Goal: Information Seeking & Learning: Find specific page/section

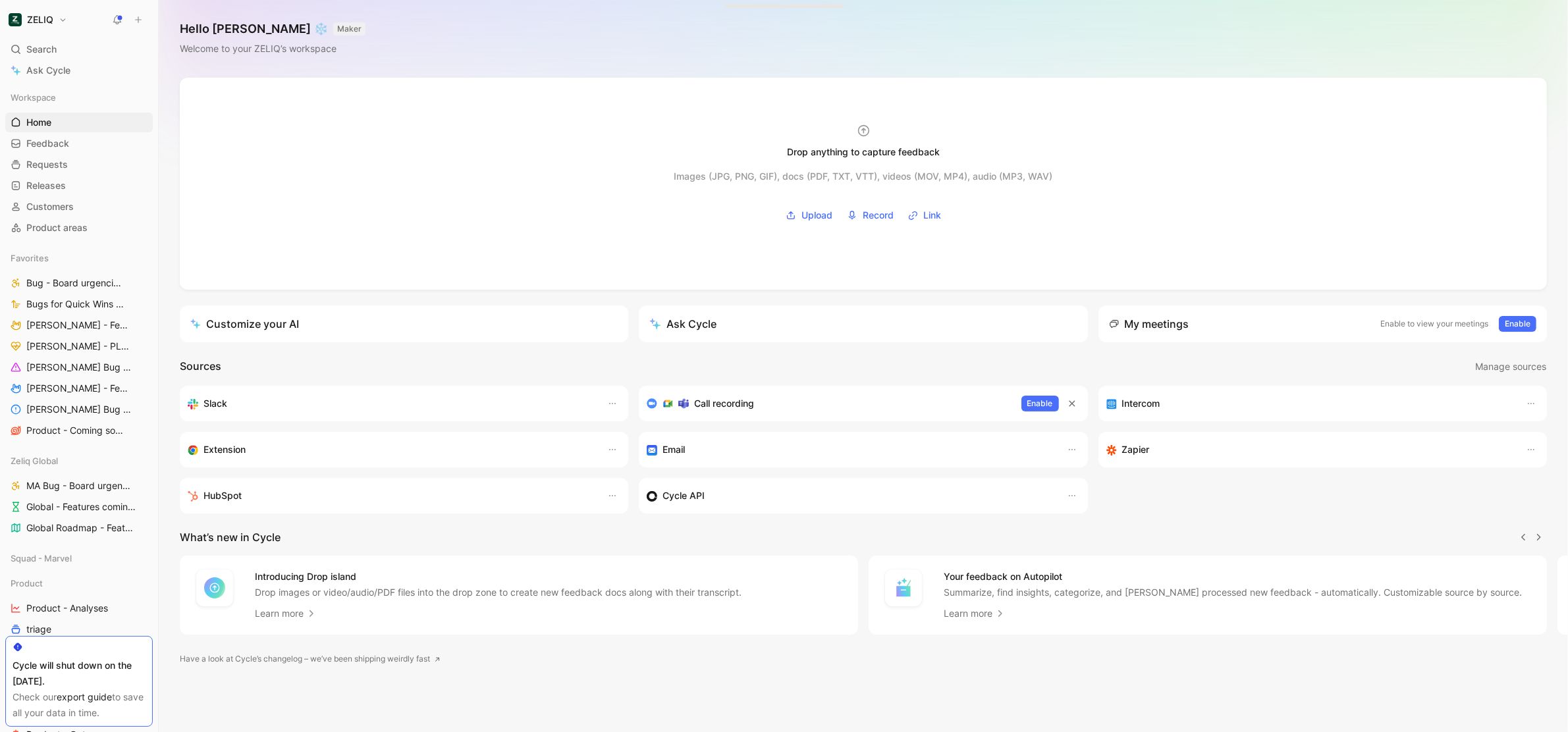
scroll to position [0, 1]
click at [138, 19] on icon at bounding box center [138, 19] width 9 height 9
click at [201, 23] on button "New feedback c" at bounding box center [227, 25] width 141 height 23
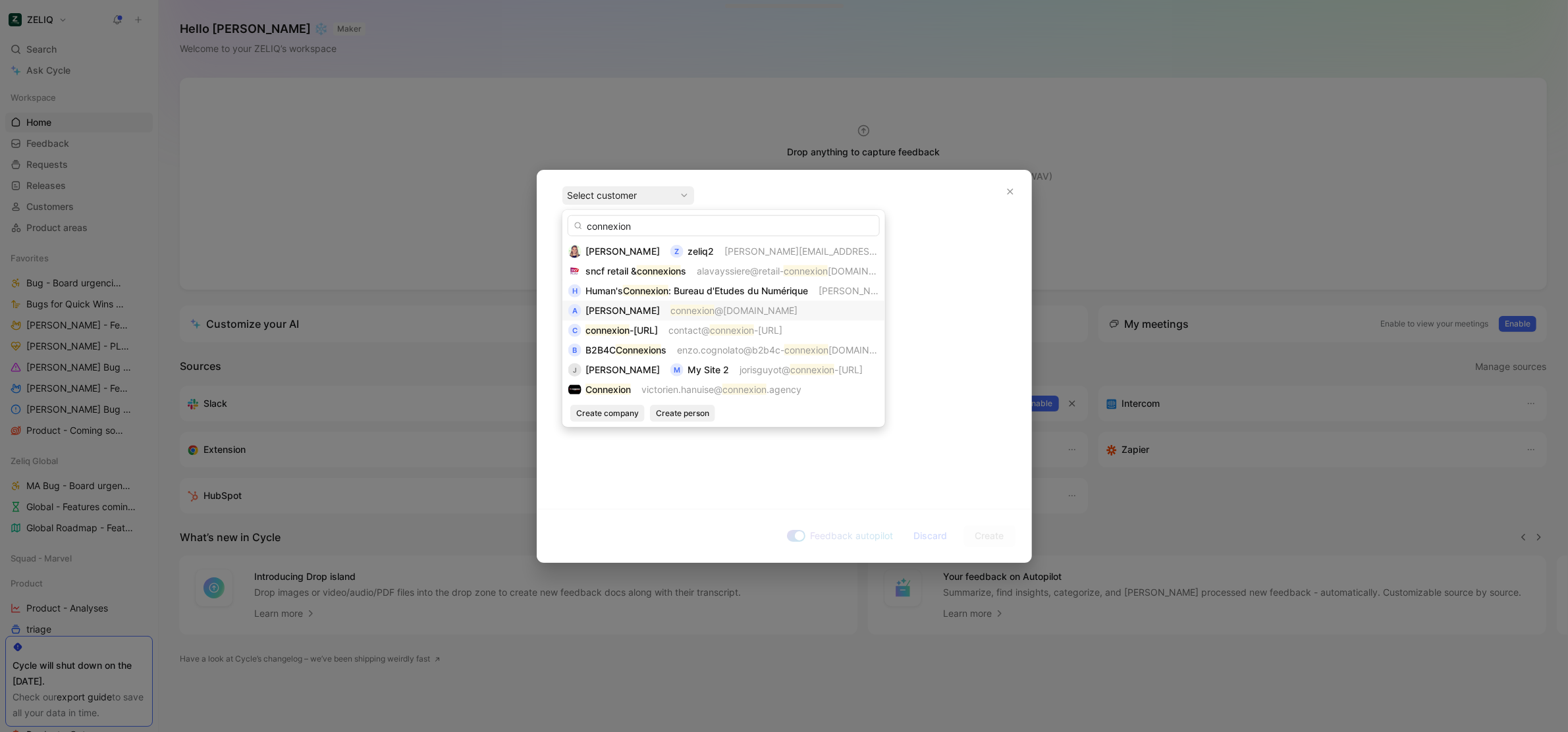
type input "connexion"
click at [709, 310] on mark "connexion" at bounding box center [693, 311] width 44 height 11
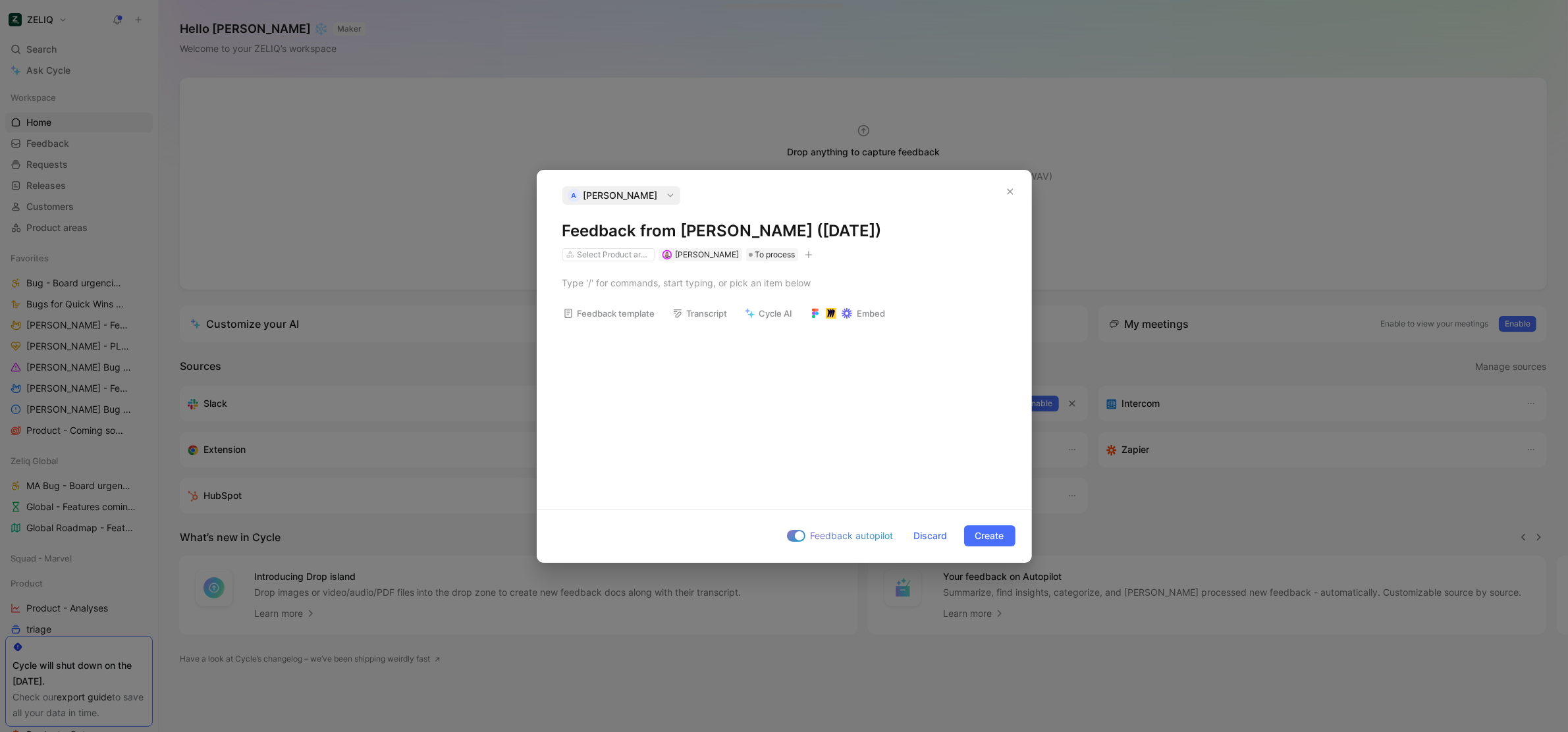
click at [667, 231] on h1 "Feedback from Aurélie VASSELIN (Oct 02, 2025)" at bounding box center [784, 231] width 444 height 21
click at [688, 217] on div "A Aurélie VASSELIN Feedback from Aurélie VASSELIN (Oct 02, 2025) Select Product…" at bounding box center [784, 224] width 444 height 75
click at [682, 230] on h1 "Feedback from Aurélie VASSELIN (Oct 02, 2025)" at bounding box center [784, 231] width 444 height 21
drag, startPoint x: 703, startPoint y: 226, endPoint x: 861, endPoint y: 230, distance: 158.1
click at [858, 228] on h1 "Aurélie VASSELIN (Oct 02, 2025)" at bounding box center [784, 231] width 444 height 21
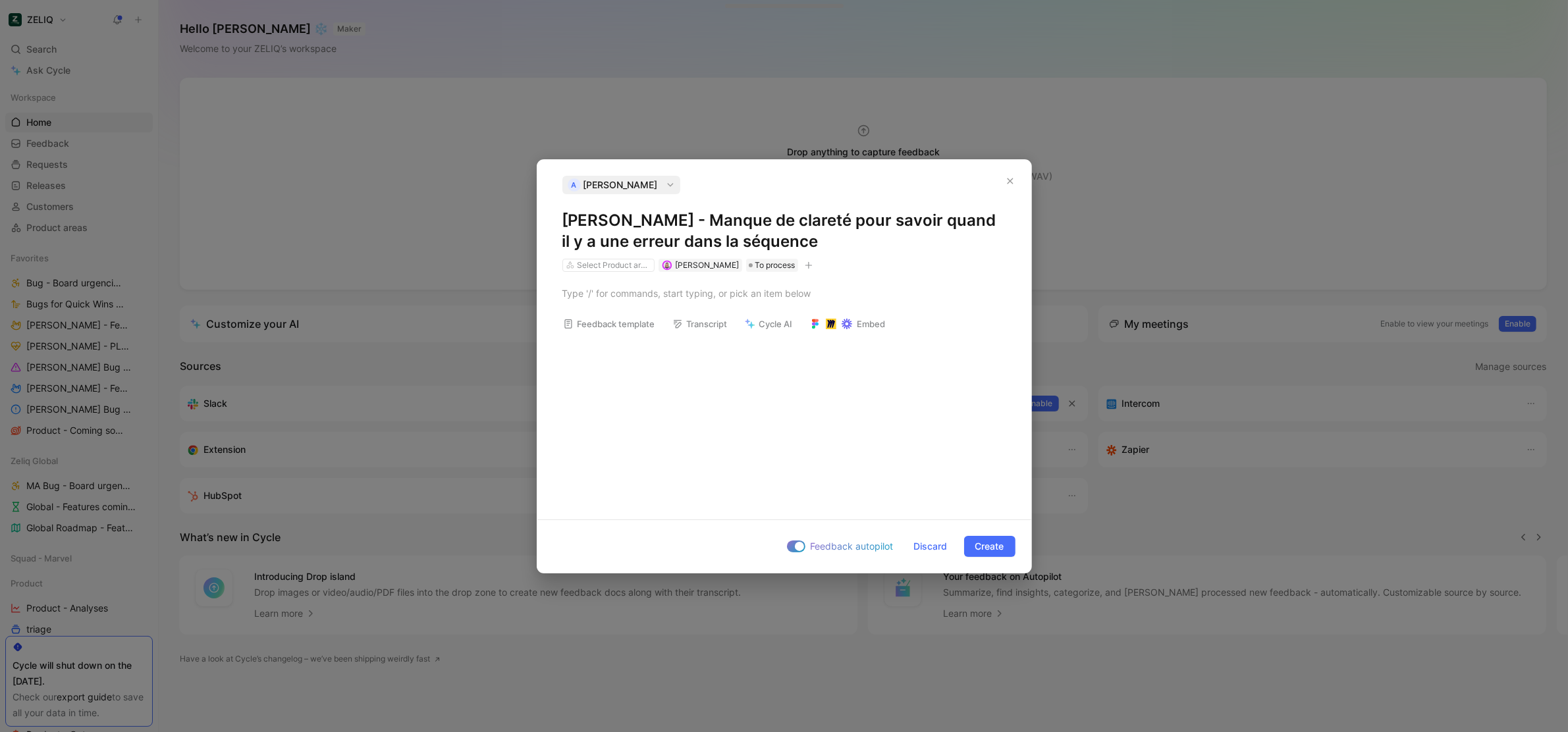
click at [841, 222] on h1 "Aurélie VASSELIN - Manque de clareté pour savoir quand il y a une erreur dans l…" at bounding box center [784, 231] width 444 height 42
click at [820, 282] on p at bounding box center [784, 293] width 494 height 22
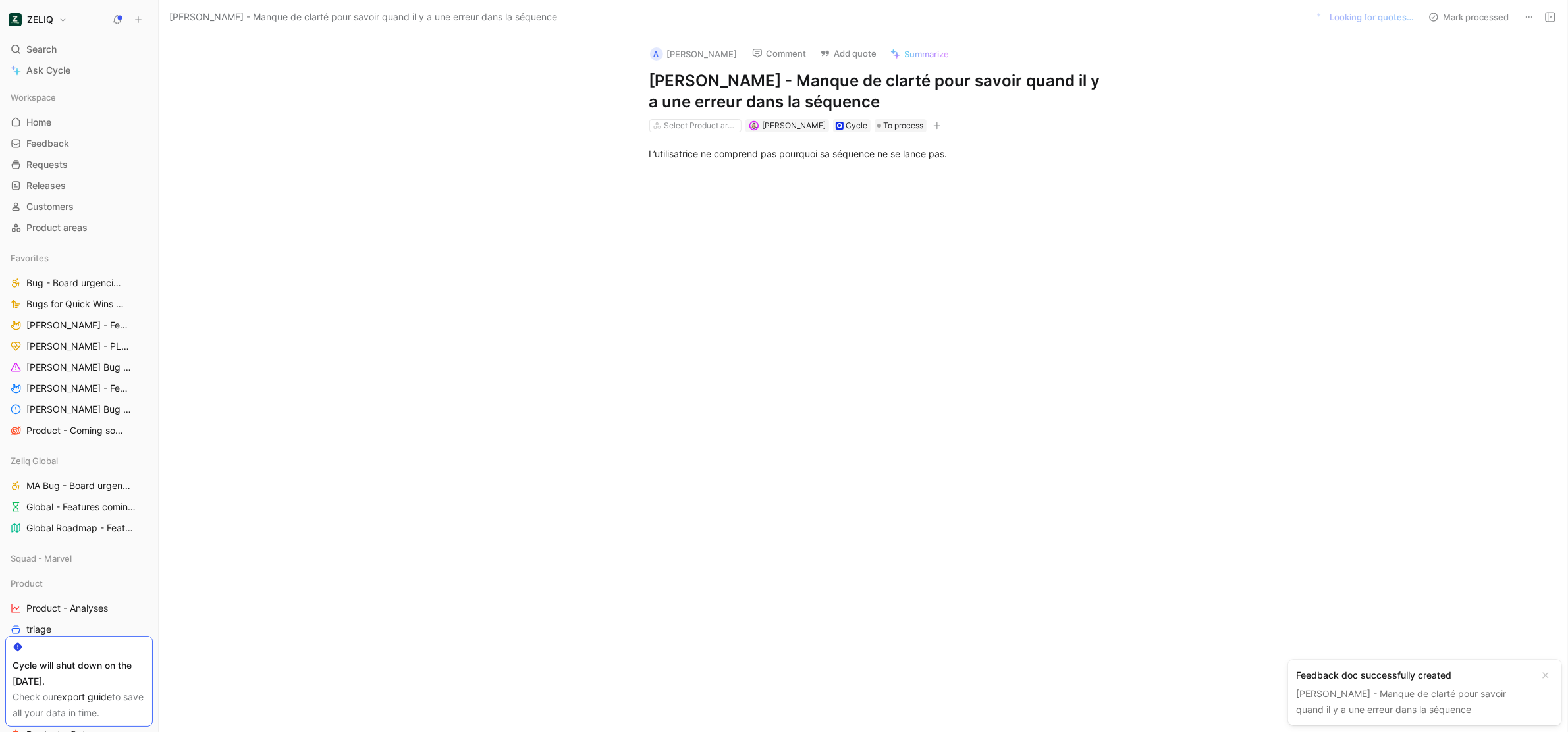
click at [955, 272] on div at bounding box center [877, 285] width 1381 height 220
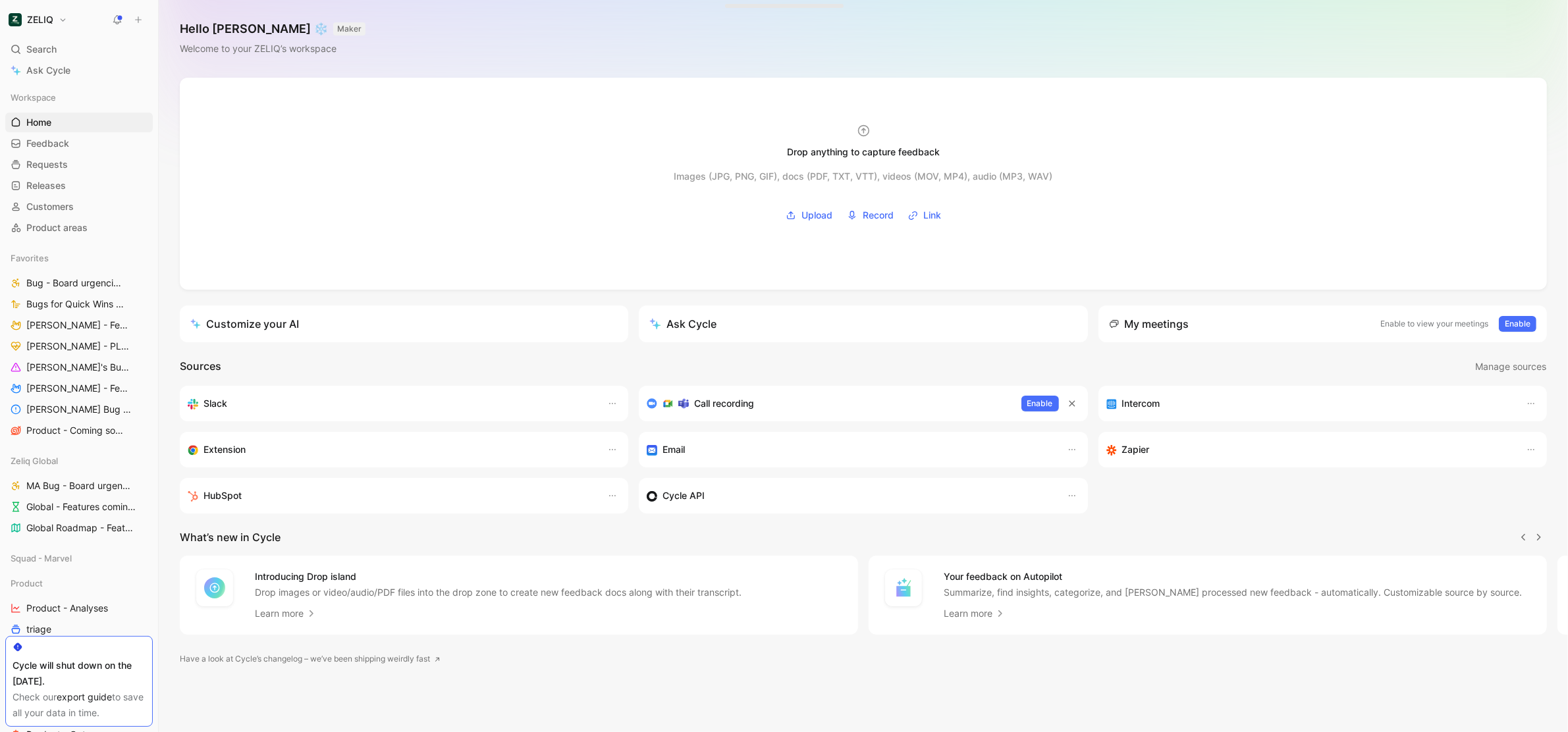
scroll to position [0, 1]
click at [85, 46] on div "Search ⌘ K" at bounding box center [79, 50] width 148 height 19
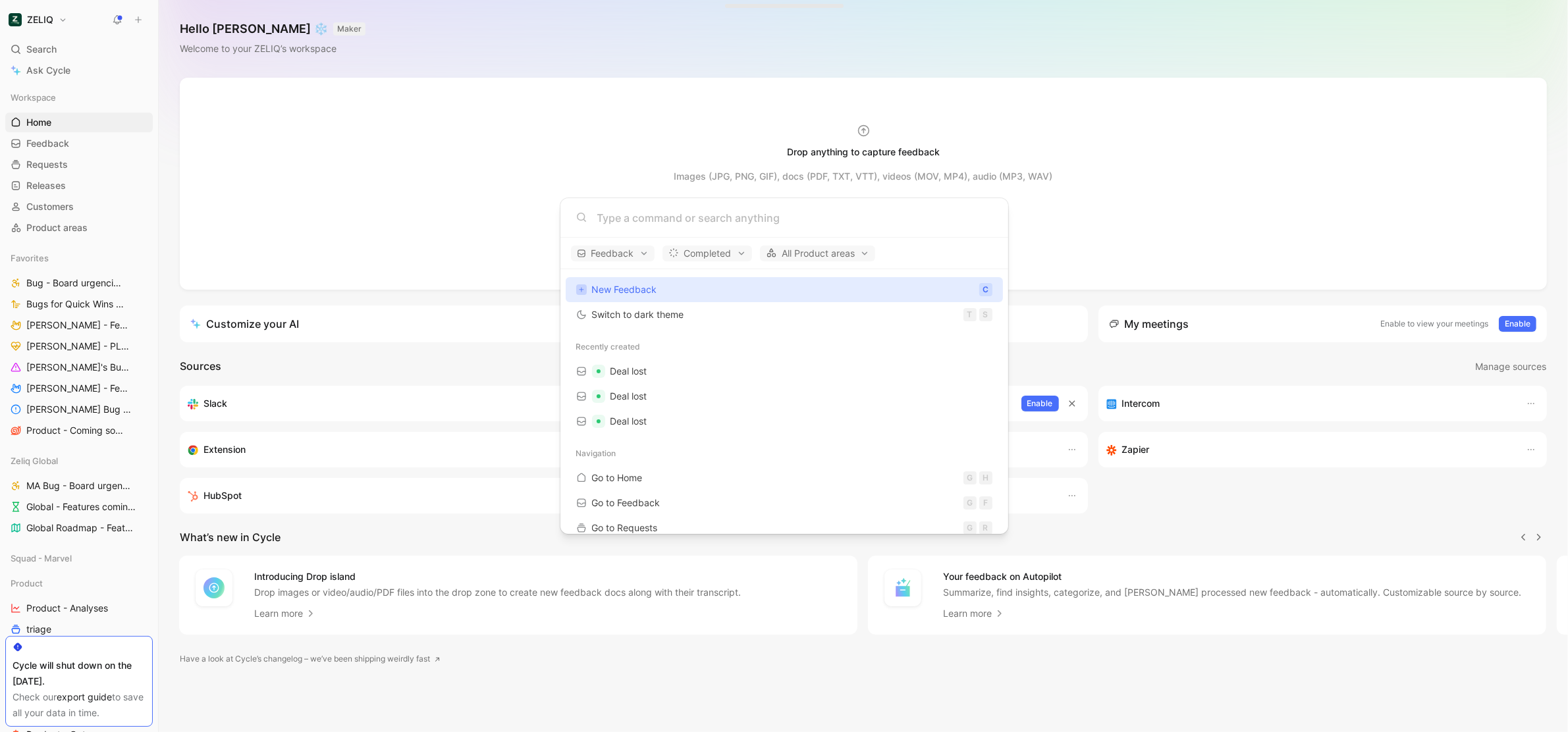
click at [682, 210] on input at bounding box center [795, 217] width 395 height 15
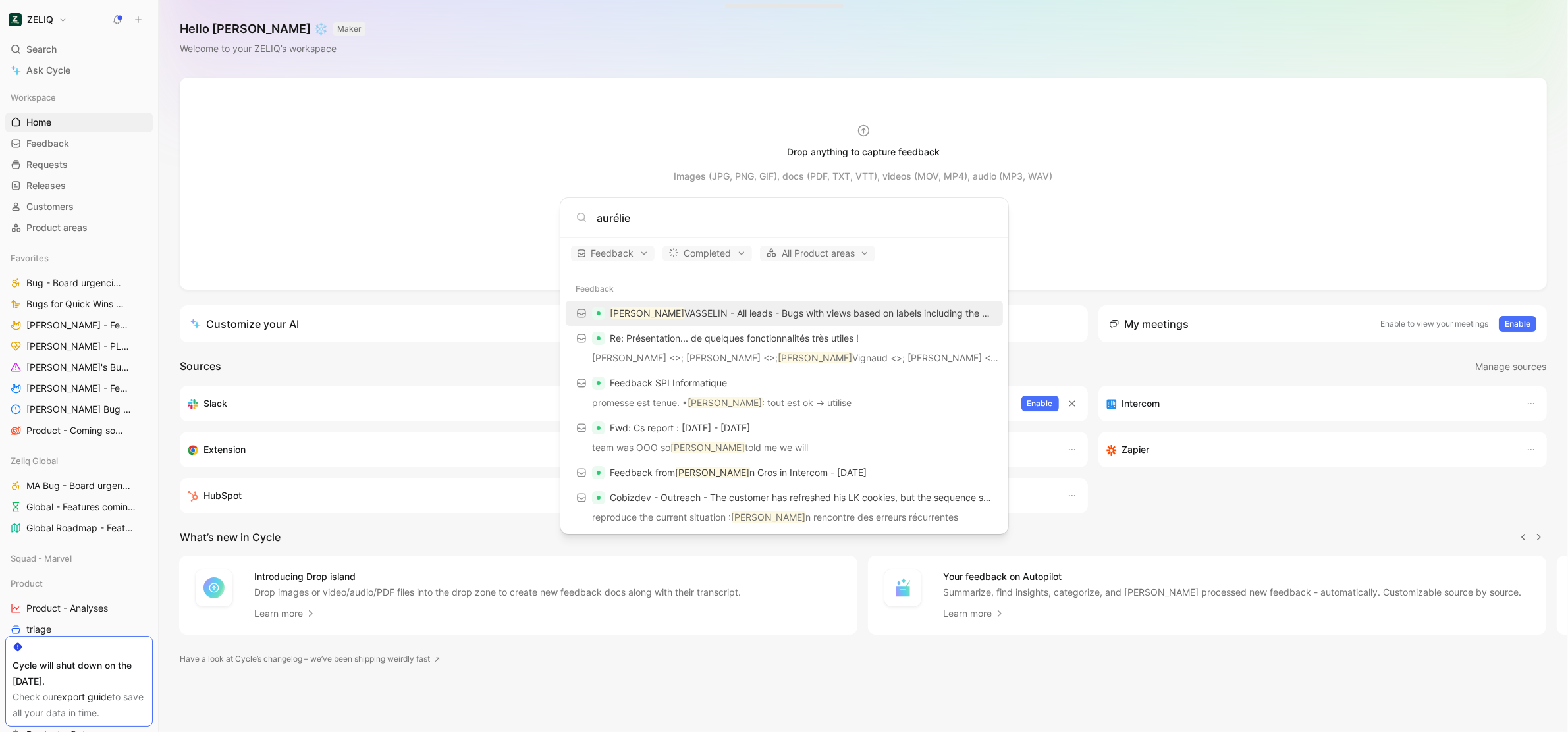
type input "aurélie"
click at [743, 315] on p "Aurélie VASSELIN - All leads - Bugs with views based on labels including the wr…" at bounding box center [801, 312] width 382 height 15
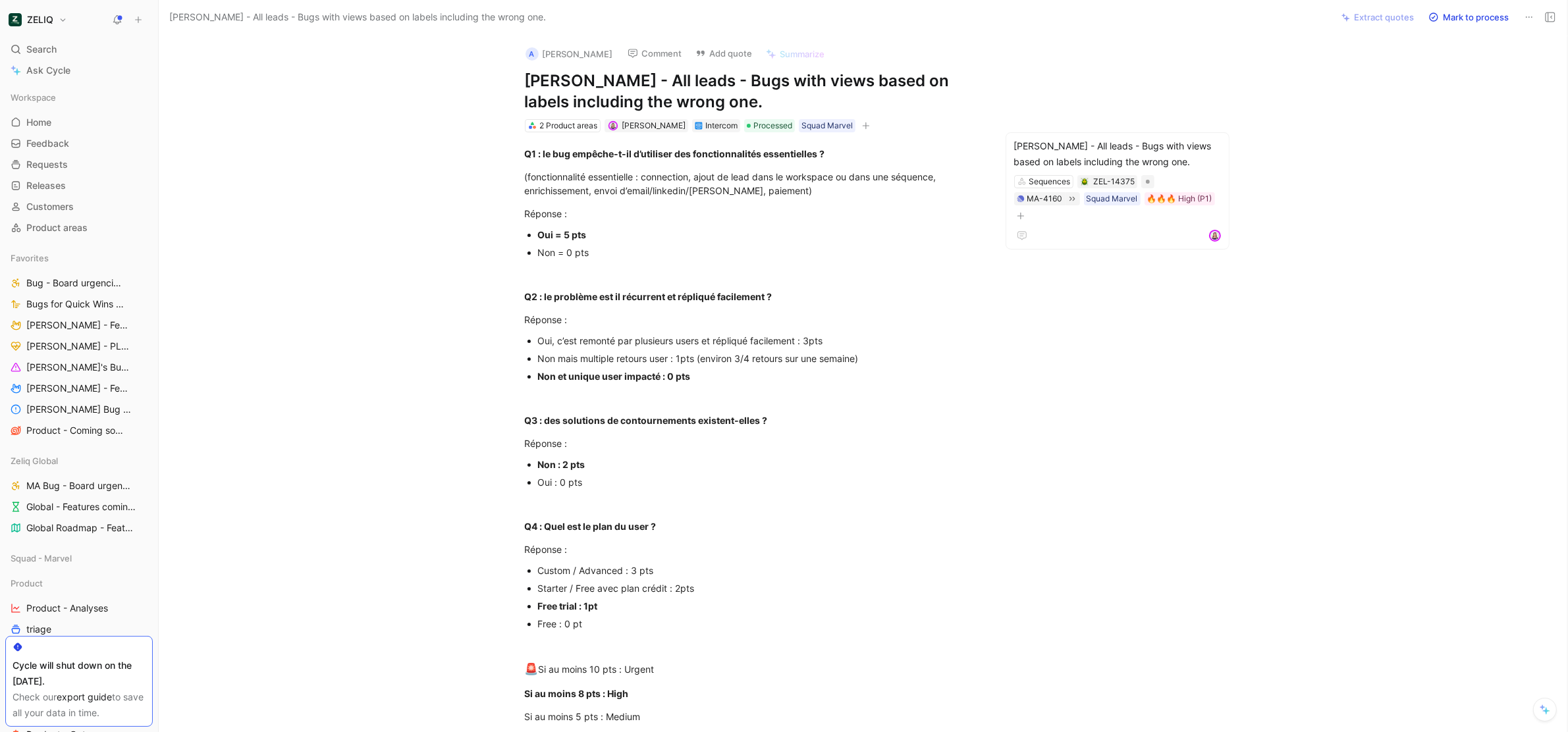
click at [138, 19] on use at bounding box center [138, 19] width 6 height 6
click at [222, 28] on button "New feedback c" at bounding box center [227, 25] width 141 height 23
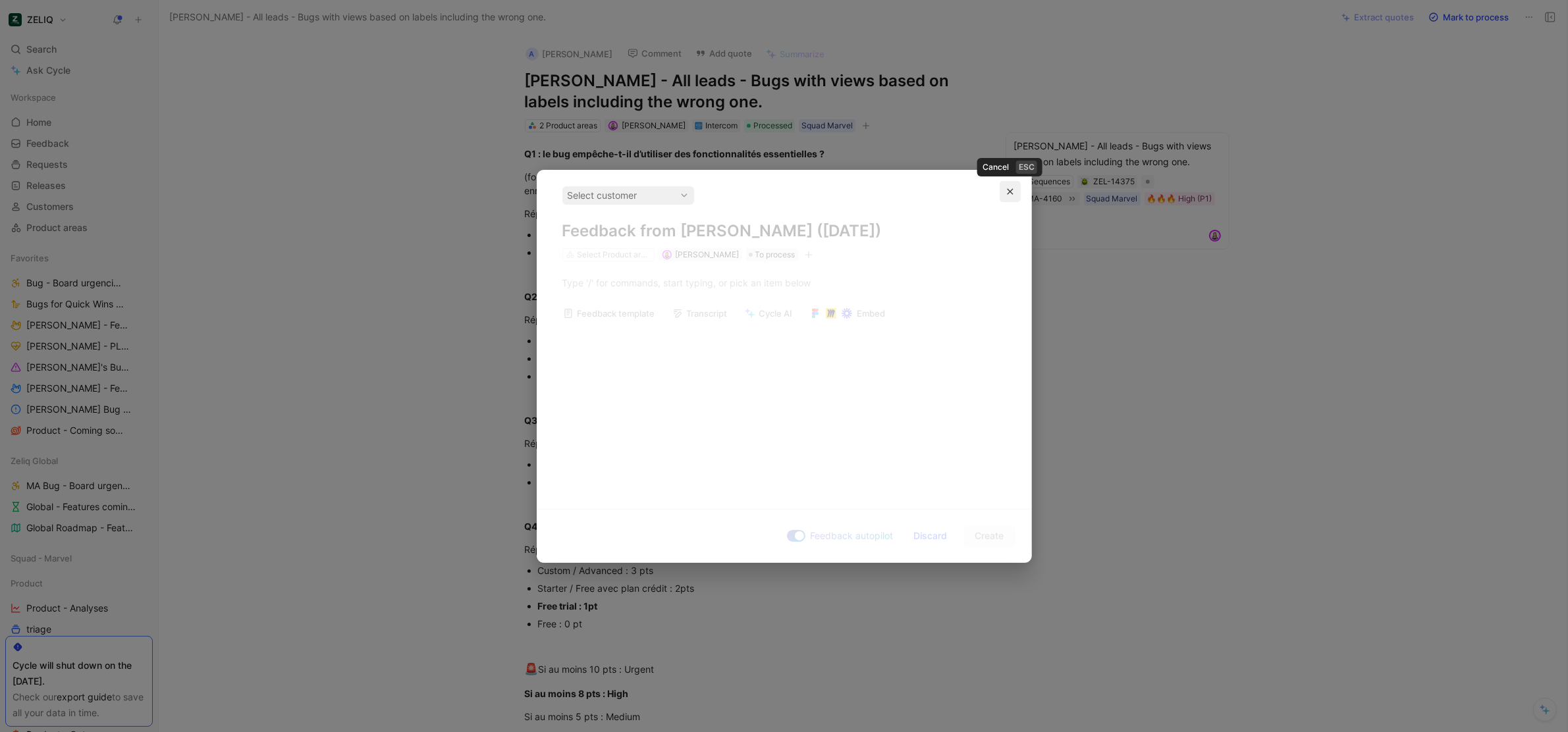
click at [1009, 192] on icon "button" at bounding box center [1009, 191] width 6 height 6
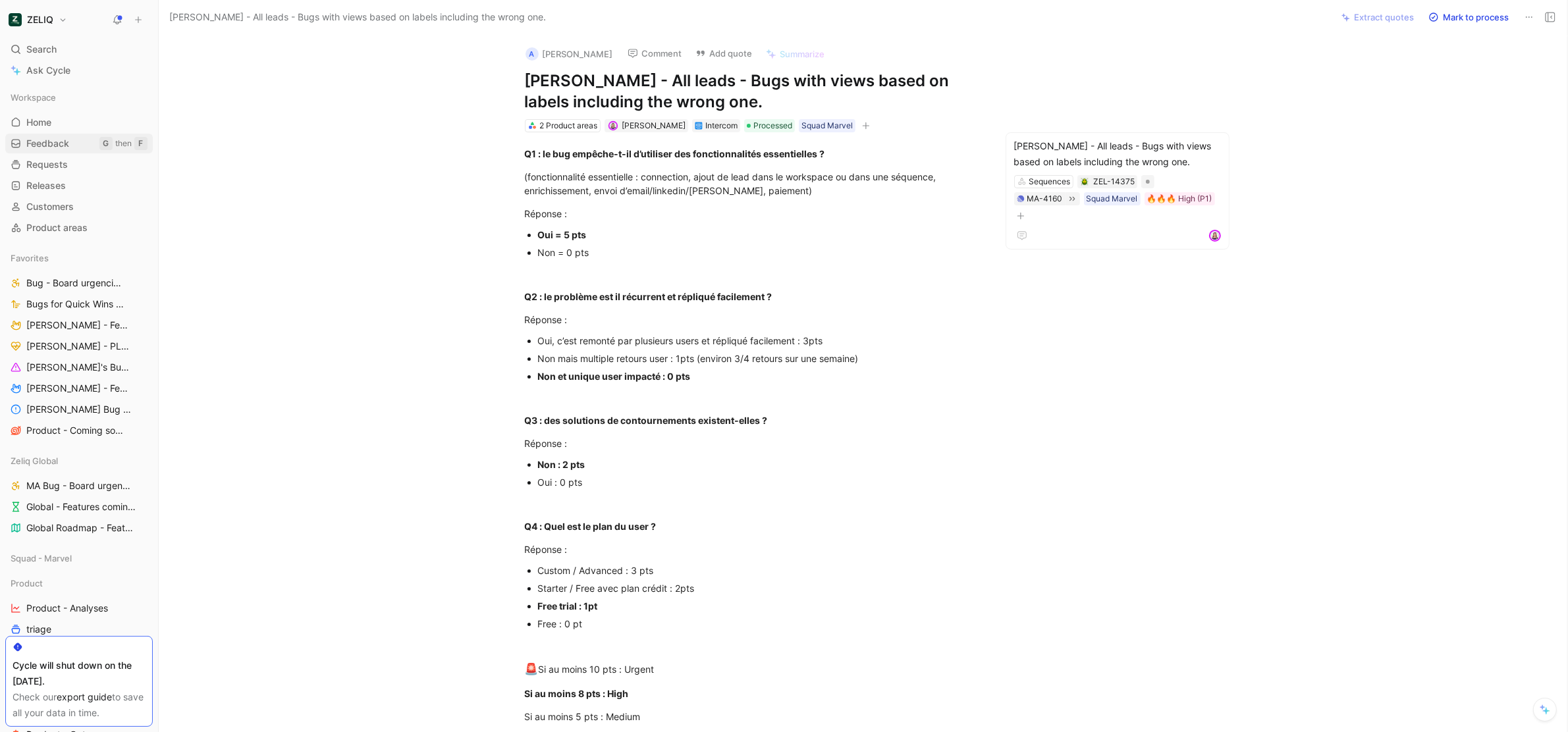
click at [76, 144] on link "Feedback G then F" at bounding box center [79, 144] width 148 height 19
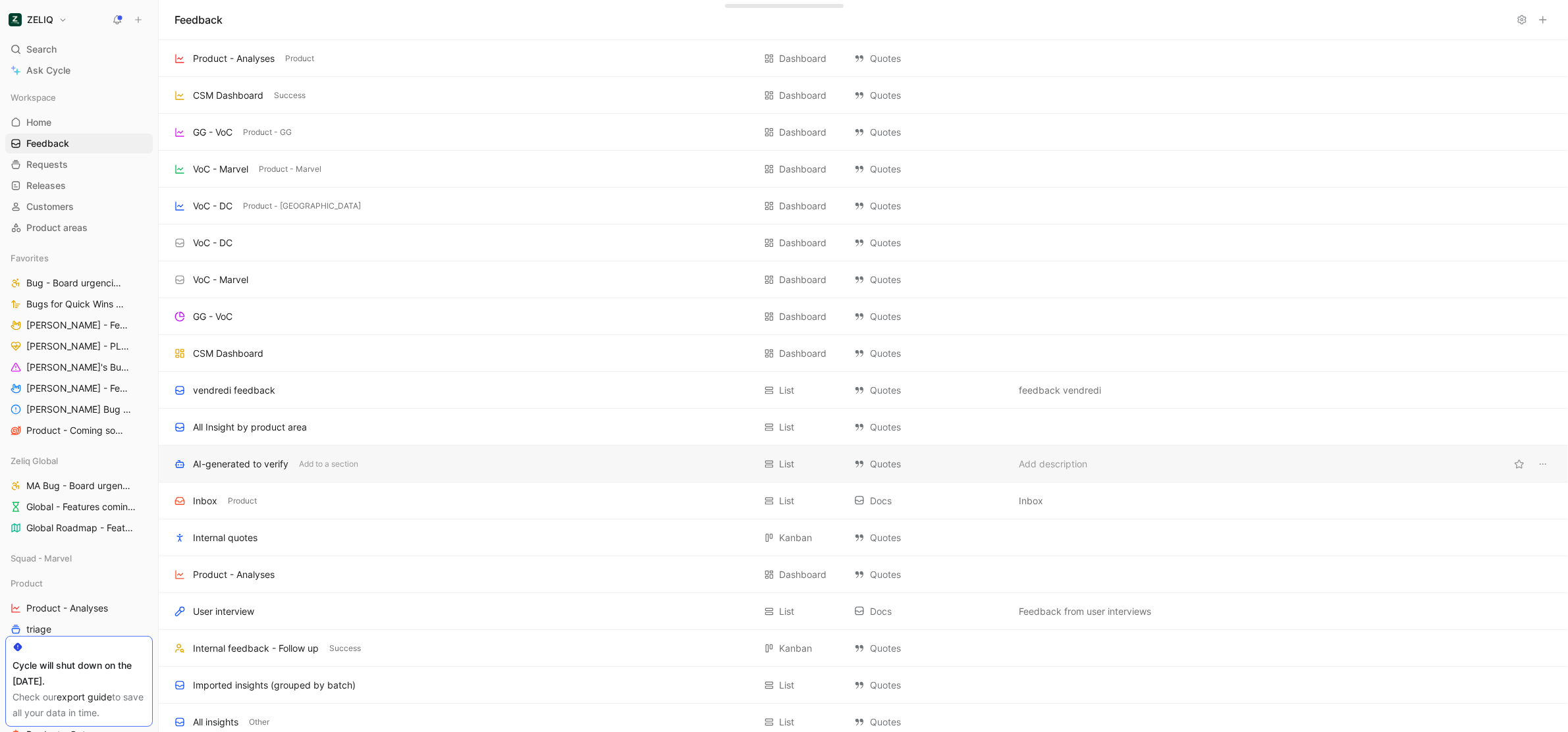
scroll to position [274, 0]
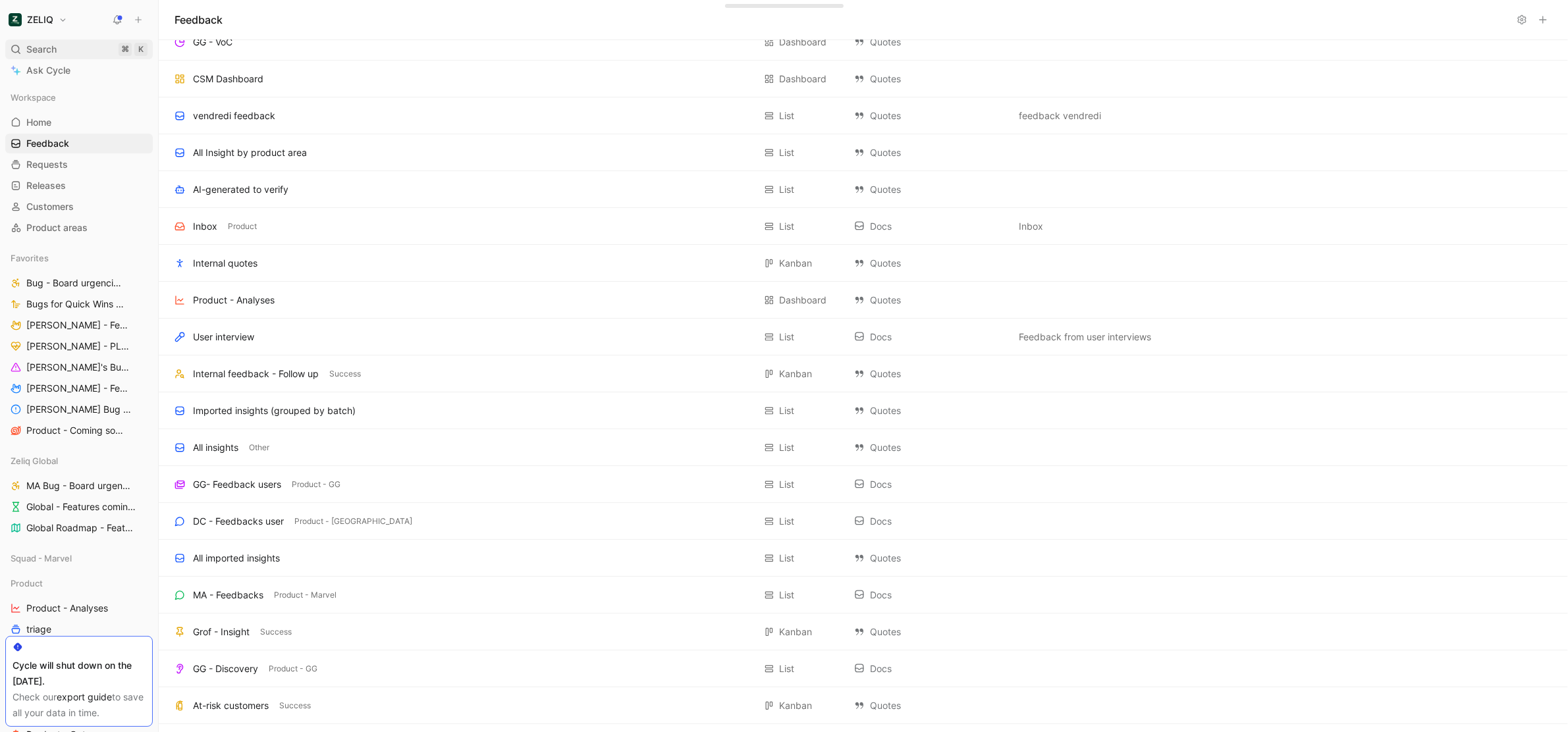
click at [54, 50] on span "Search" at bounding box center [41, 49] width 30 height 15
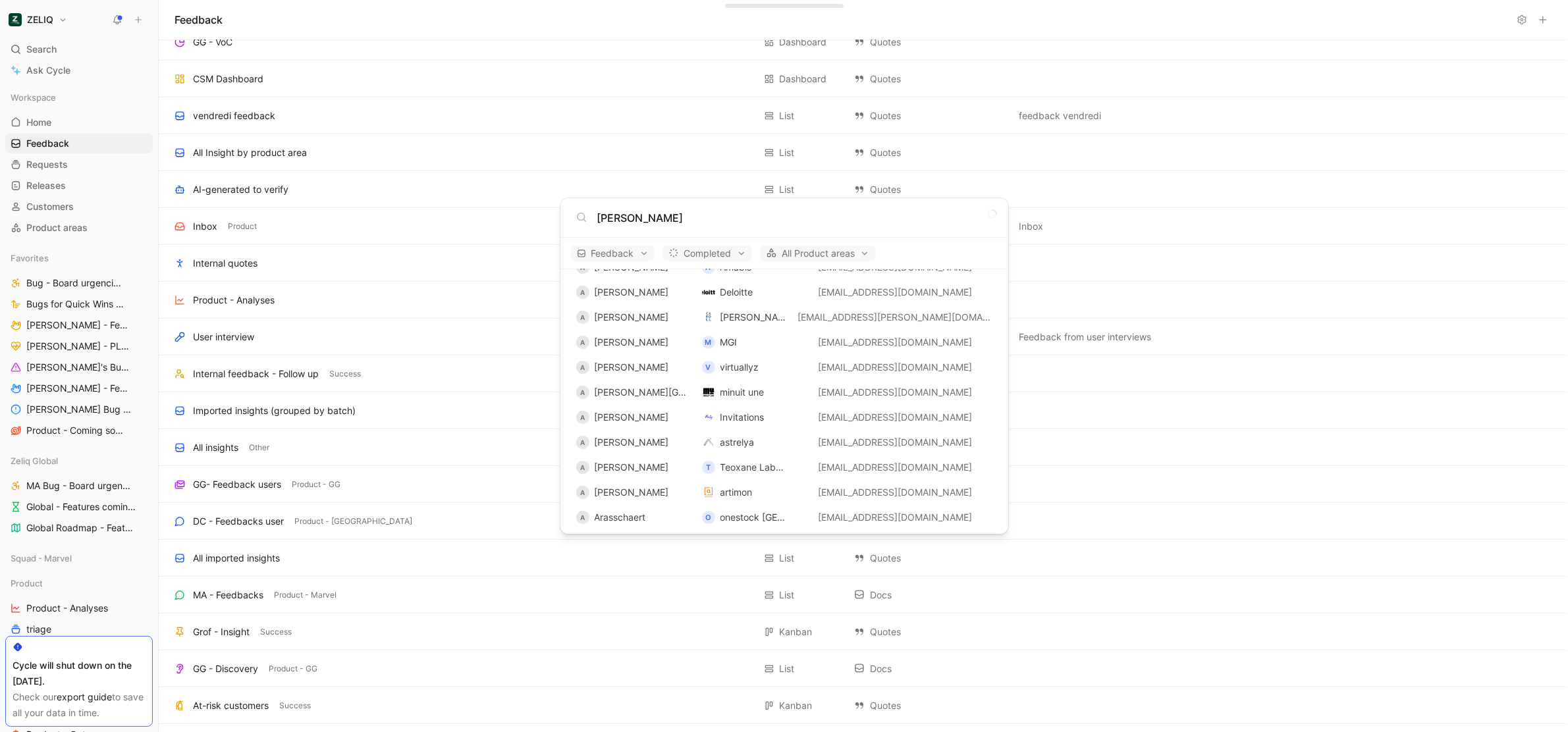
scroll to position [0, 0]
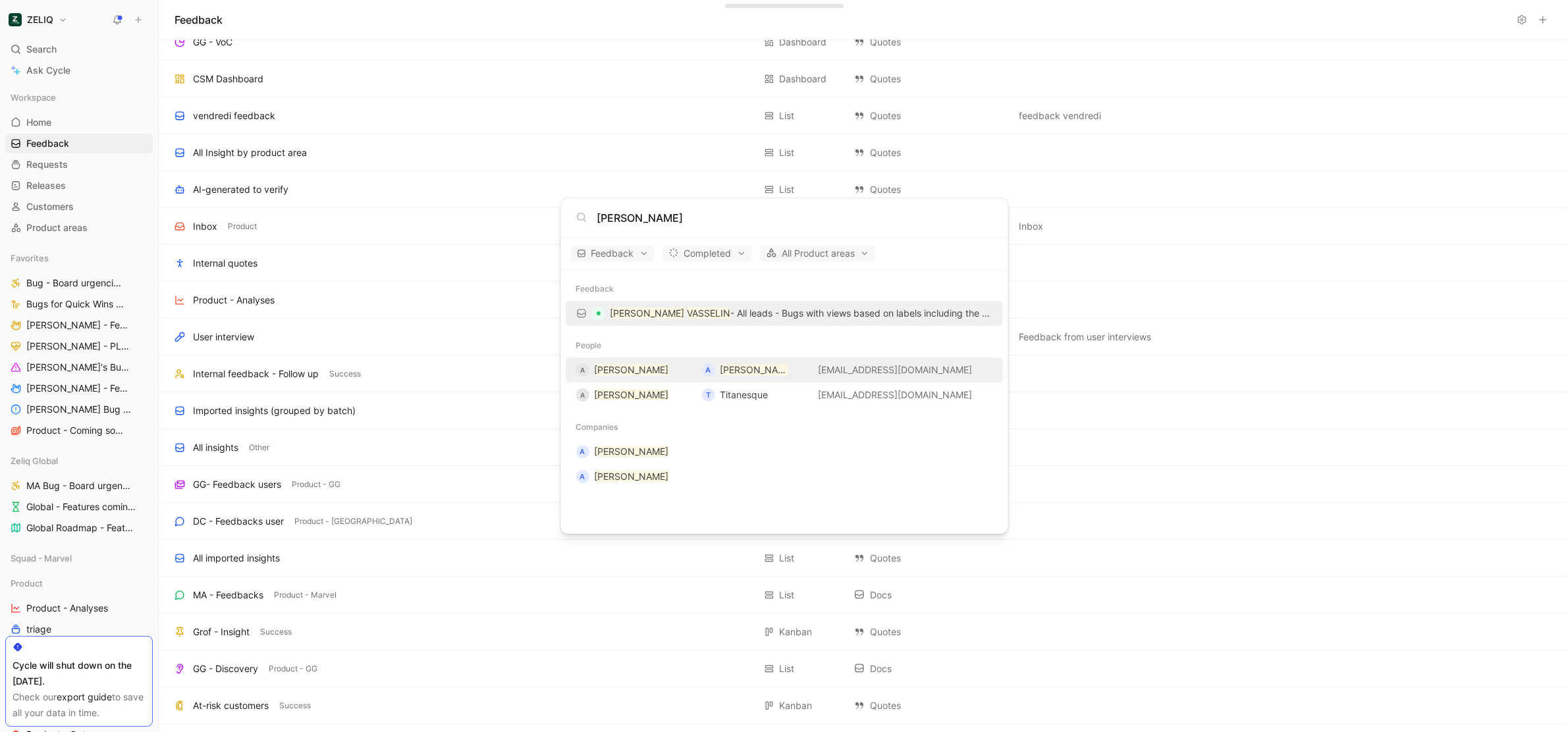
type input "aurélie vasselin"
click at [661, 374] on mark "Aurélie VASSELIN" at bounding box center [632, 370] width 75 height 11
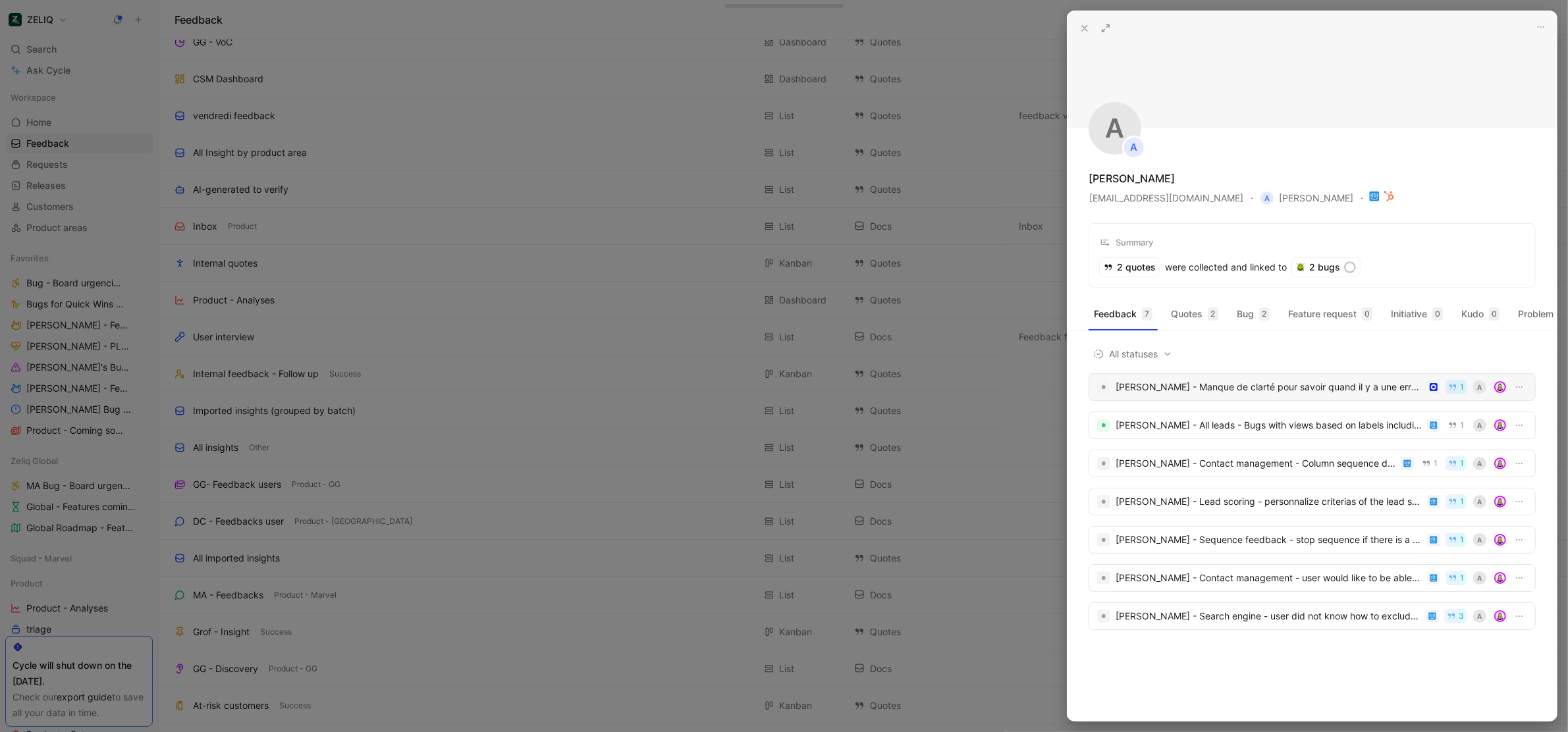
click at [1354, 401] on div "Aurélie VASSELIN - Manque de clarté pour savoir quand il y a une erreur dans la…" at bounding box center [1312, 387] width 447 height 28
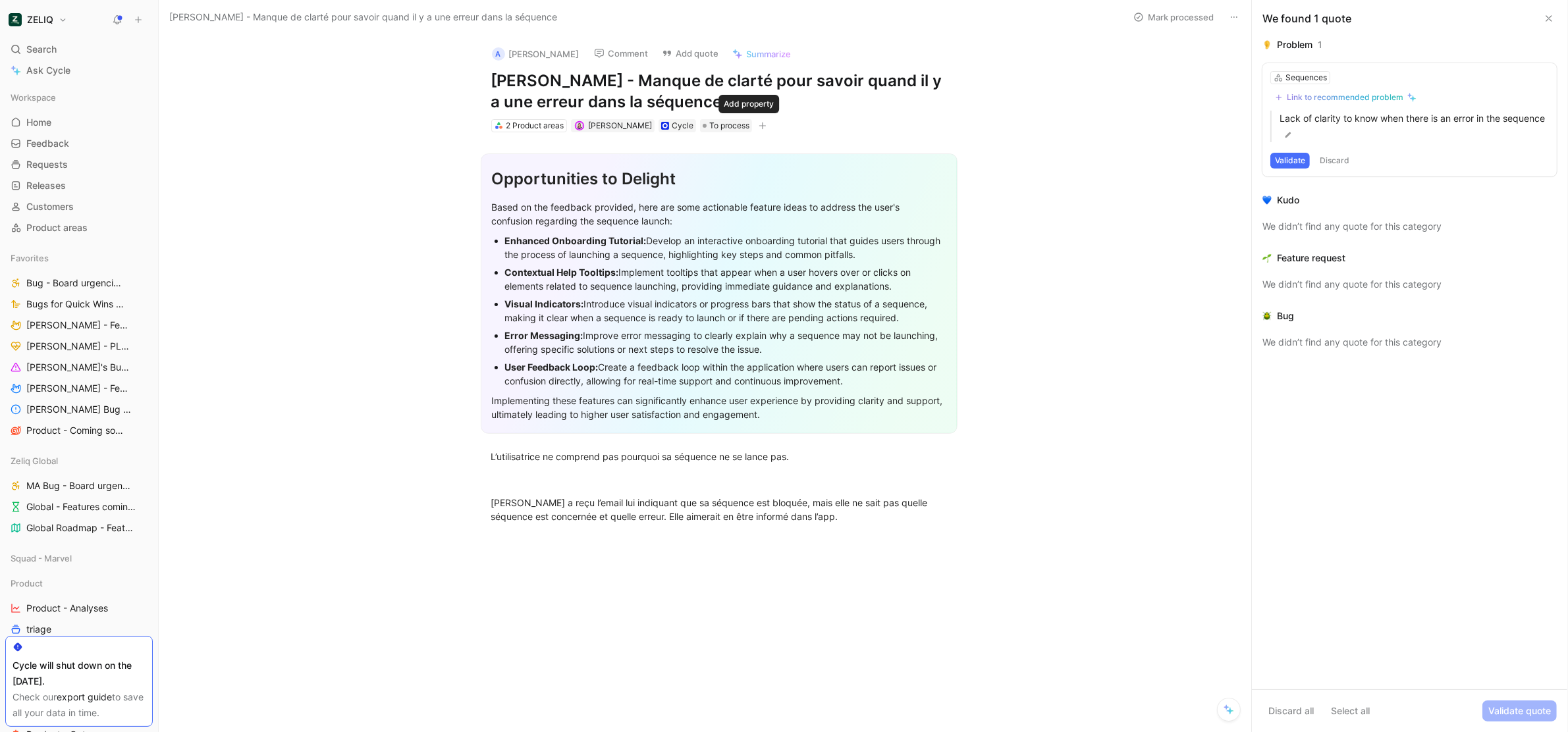
click at [758, 123] on icon "button" at bounding box center [762, 126] width 8 height 8
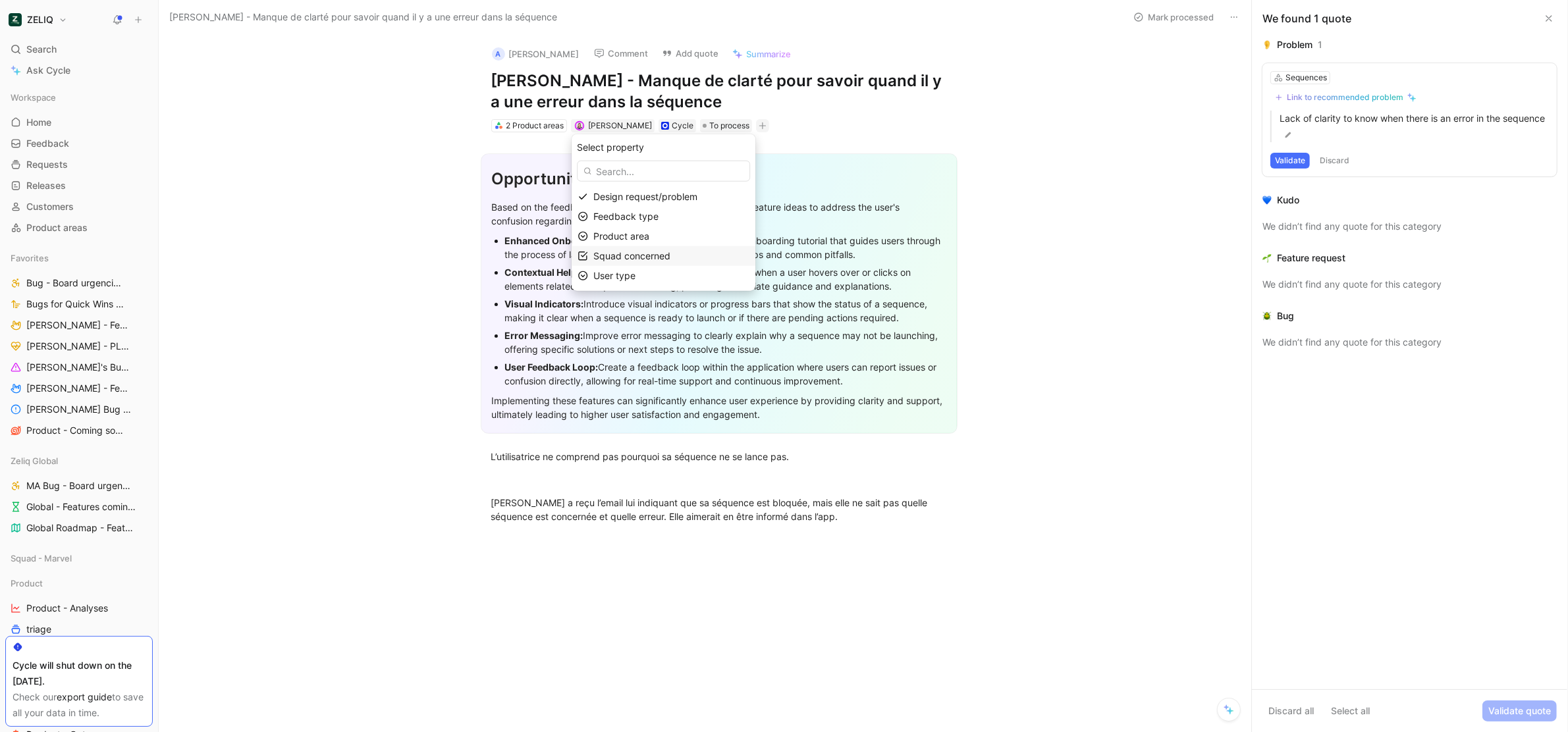
click at [646, 252] on span "Squad concerned" at bounding box center [632, 256] width 77 height 11
click at [703, 235] on div at bounding box center [705, 237] width 9 height 9
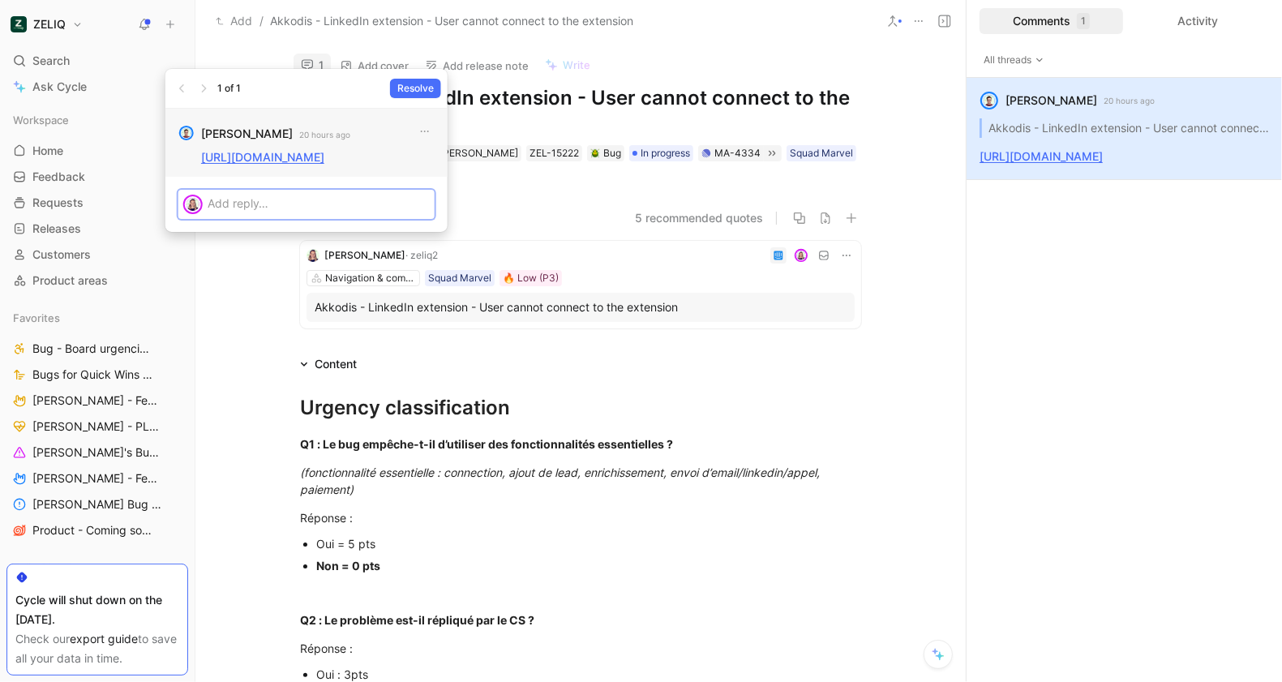
scroll to position [11, 0]
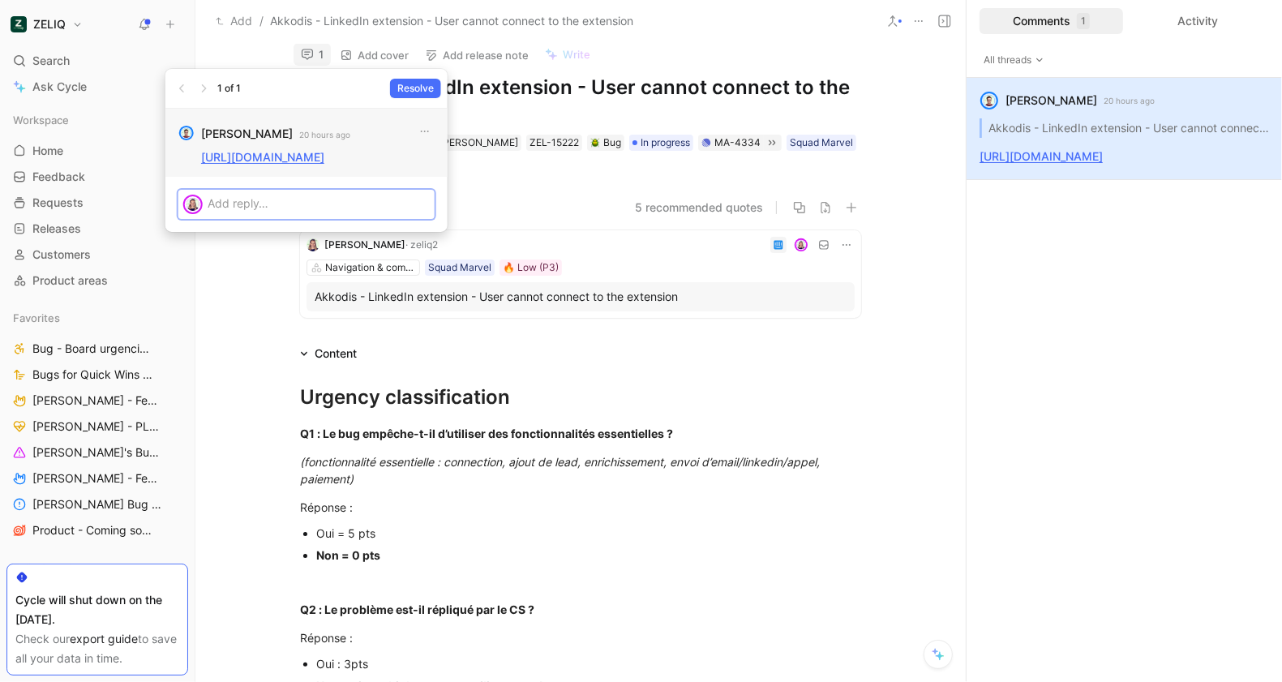
click at [275, 153] on link "[URL][DOMAIN_NAME]" at bounding box center [262, 157] width 123 height 14
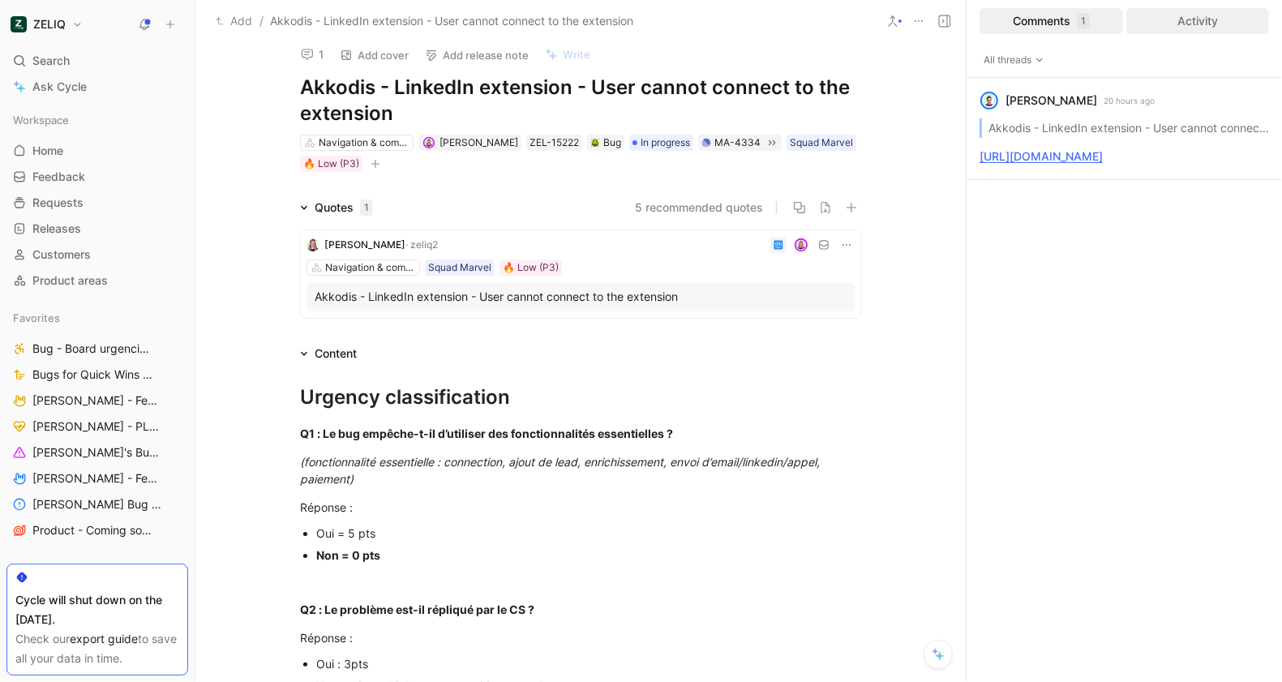
click at [1201, 24] on div "Activity" at bounding box center [1199, 21] width 144 height 26
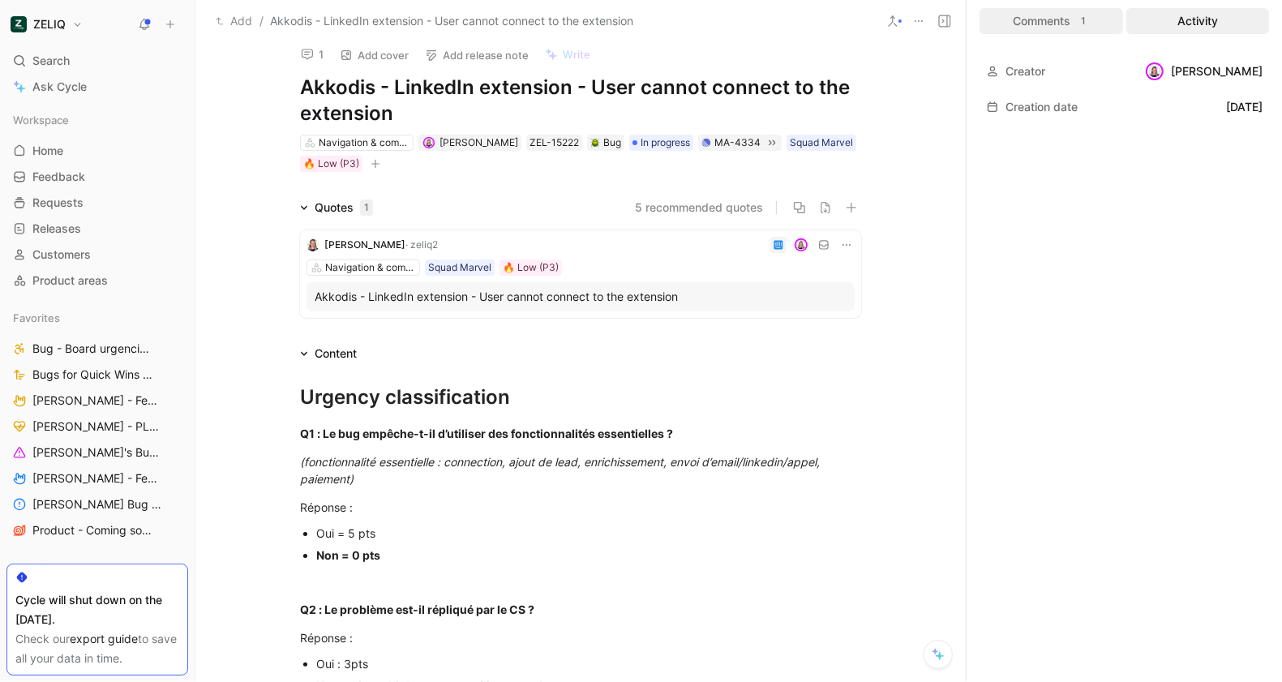
click at [1054, 15] on div "Comments 1" at bounding box center [1052, 21] width 144 height 26
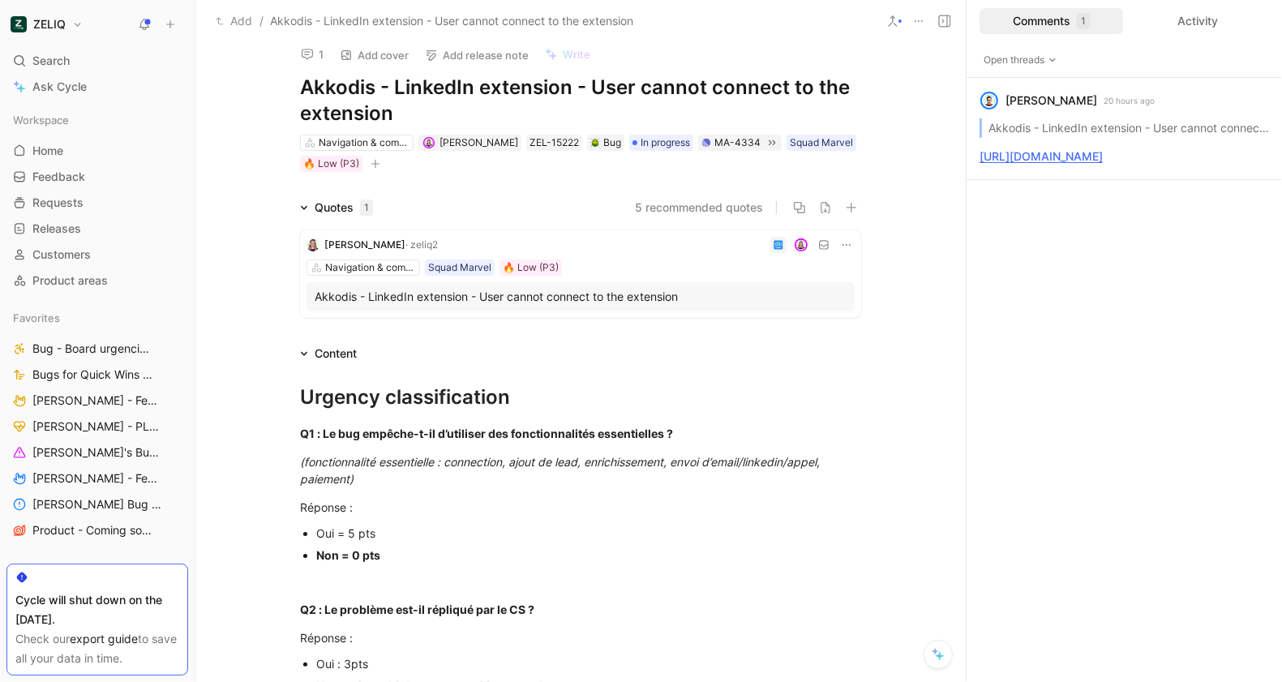
click at [774, 243] on icon at bounding box center [779, 245] width 10 height 10
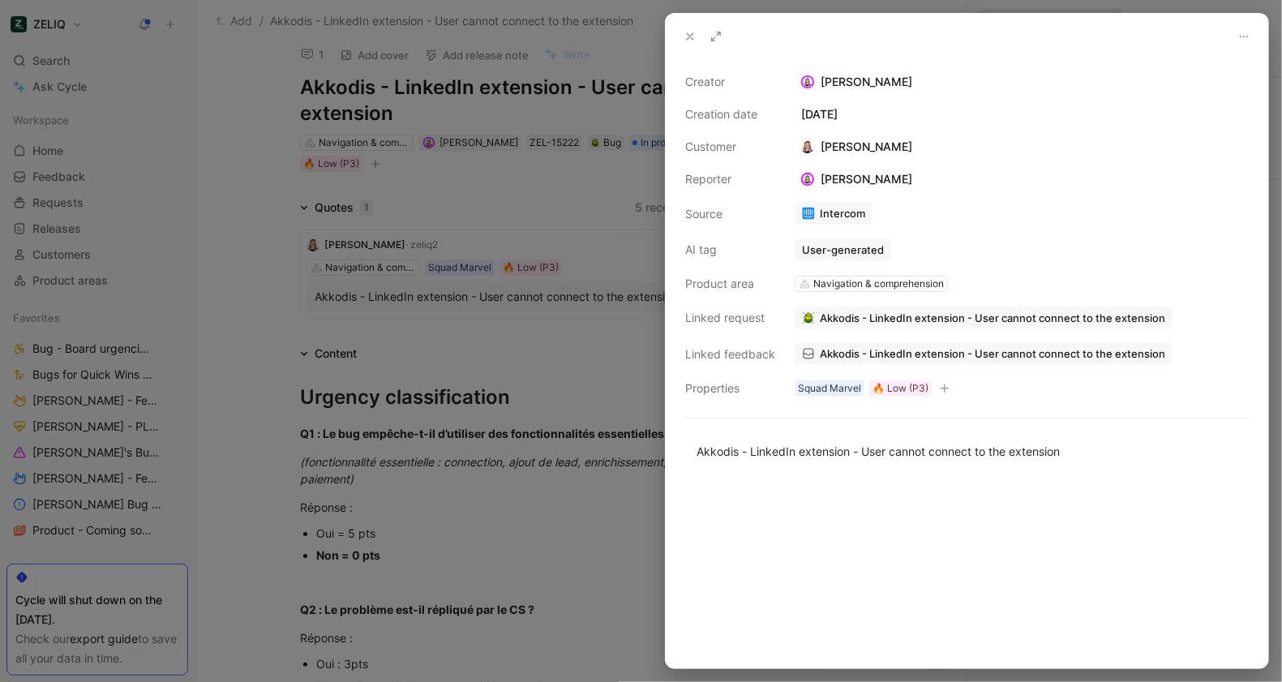
click at [827, 215] on link "Intercom" at bounding box center [834, 213] width 78 height 23
